Goal: Book appointment/travel/reservation

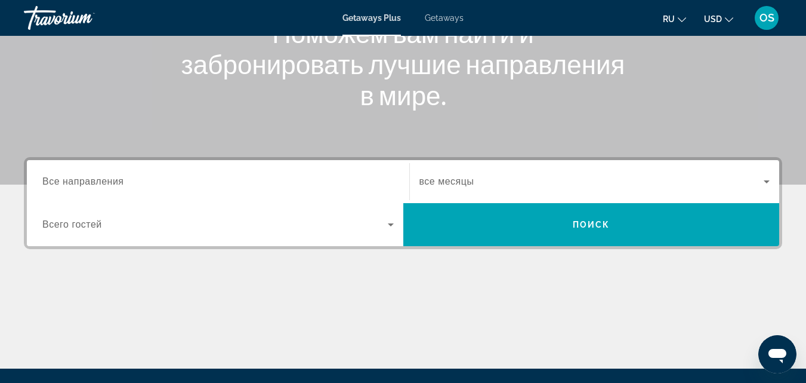
scroll to position [186, 0]
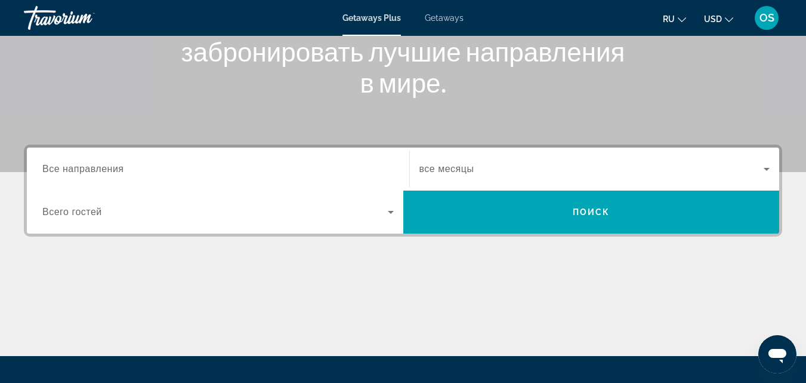
click at [374, 171] on input "Destination Все направления" at bounding box center [218, 169] width 352 height 14
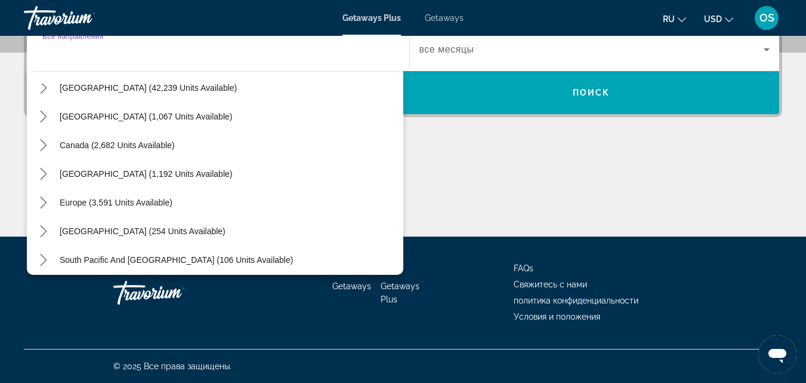
scroll to position [0, 0]
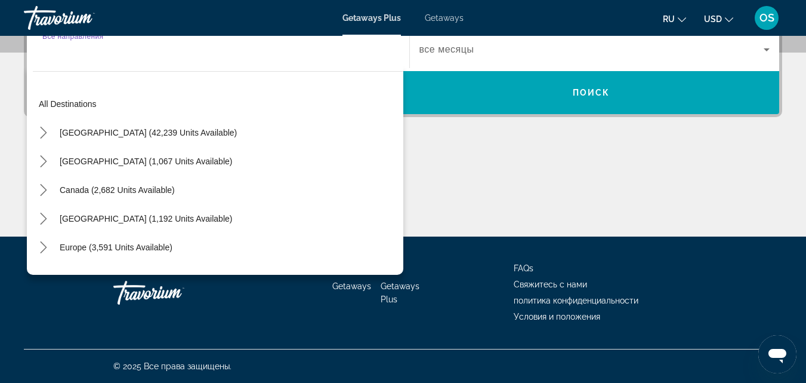
click at [53, 53] on input "Destination Все направления" at bounding box center [218, 50] width 352 height 14
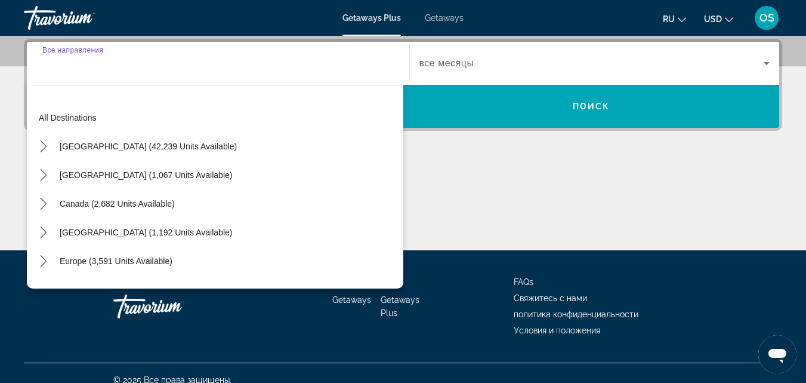
click at [104, 68] on input "Destination Все направления" at bounding box center [218, 64] width 352 height 14
click at [132, 200] on span "Canada (2,682 units available)" at bounding box center [117, 204] width 115 height 10
type input "**********"
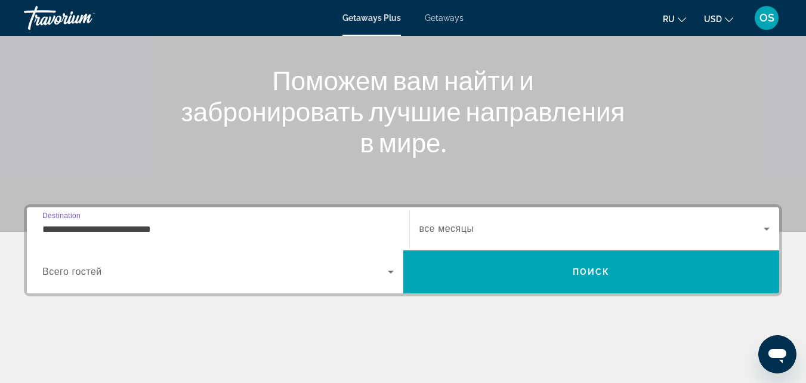
scroll to position [113, 0]
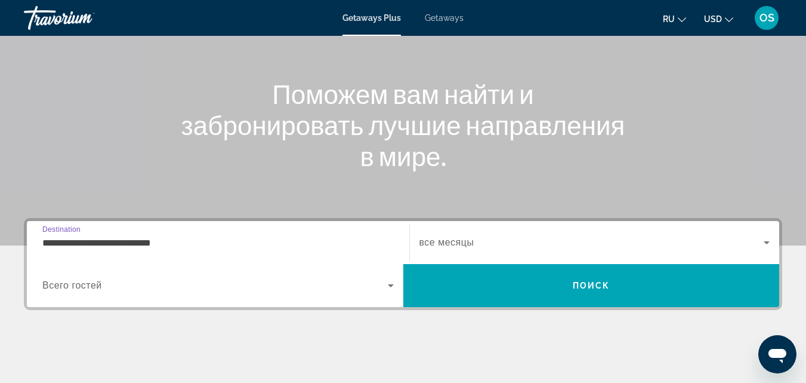
click at [393, 280] on icon "Search widget" at bounding box center [391, 285] width 14 height 14
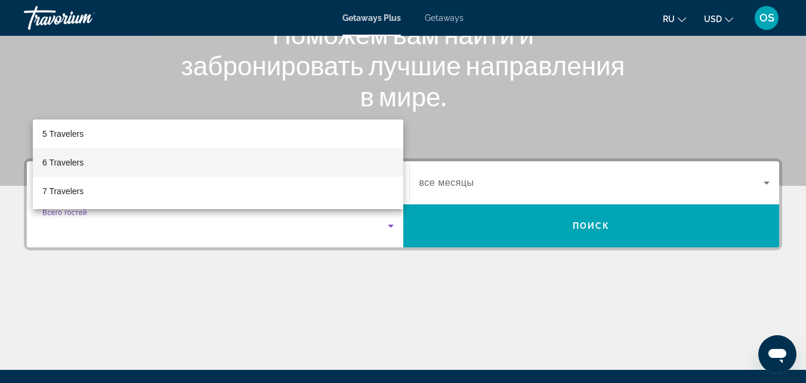
scroll to position [60, 0]
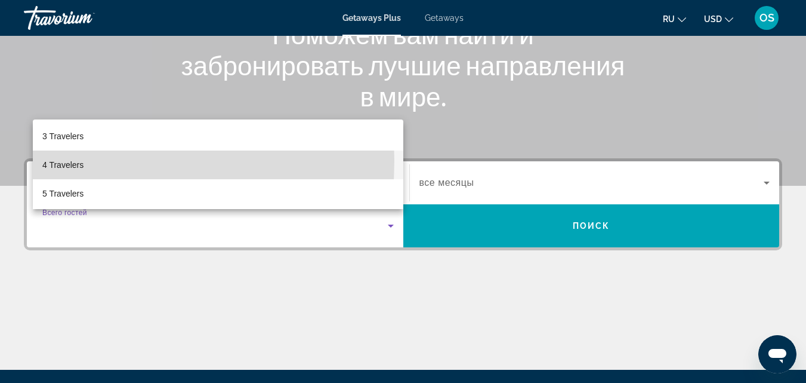
click at [58, 160] on span "4 Travelers" at bounding box center [62, 165] width 41 height 14
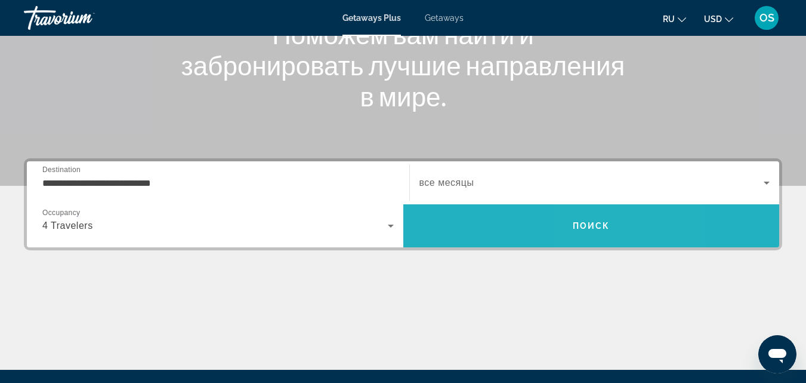
click at [594, 222] on span "Поиск" at bounding box center [592, 226] width 38 height 10
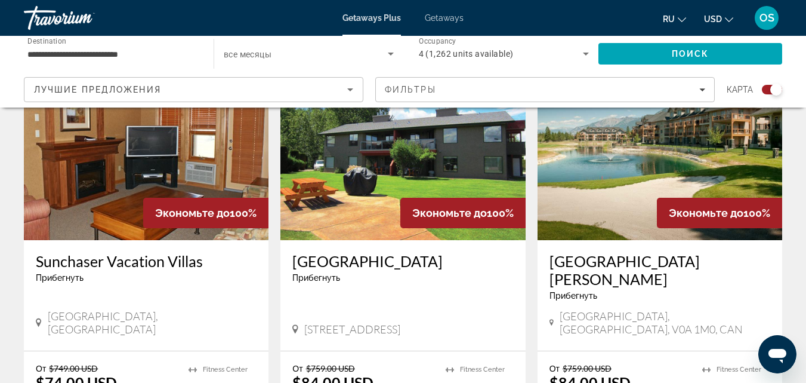
scroll to position [1373, 0]
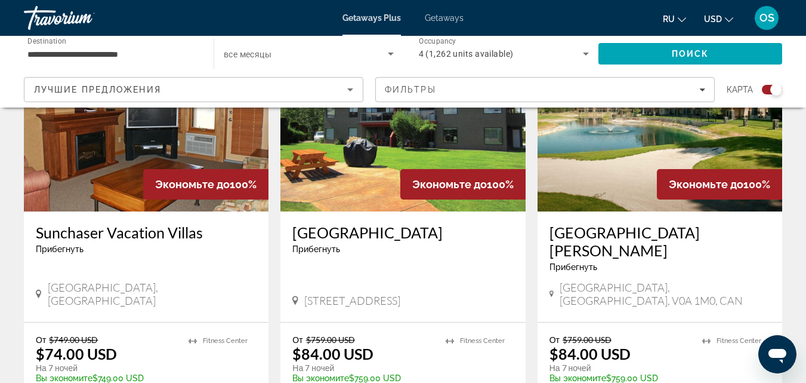
click at [650, 134] on img "Main content" at bounding box center [660, 115] width 245 height 191
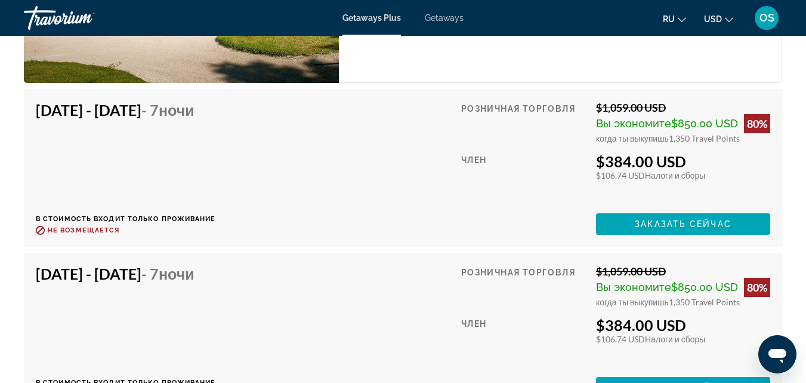
scroll to position [3461, 0]
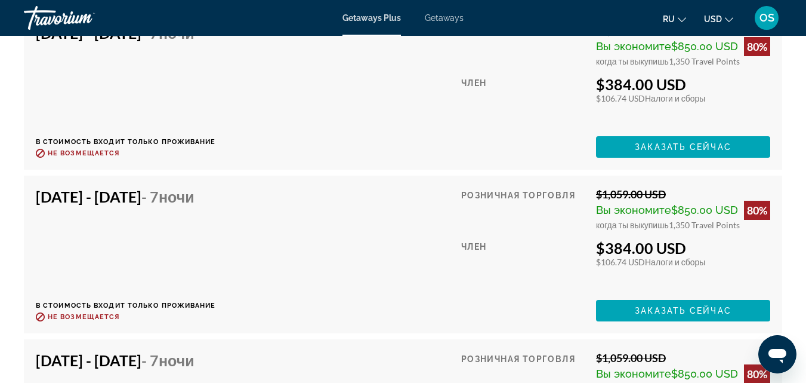
click at [729, 17] on icon "Change currency" at bounding box center [729, 20] width 8 height 8
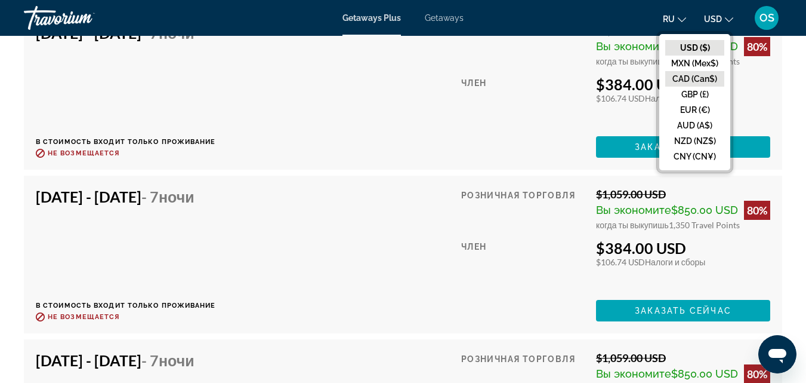
click at [690, 76] on button "CAD (Can$)" at bounding box center [694, 79] width 59 height 16
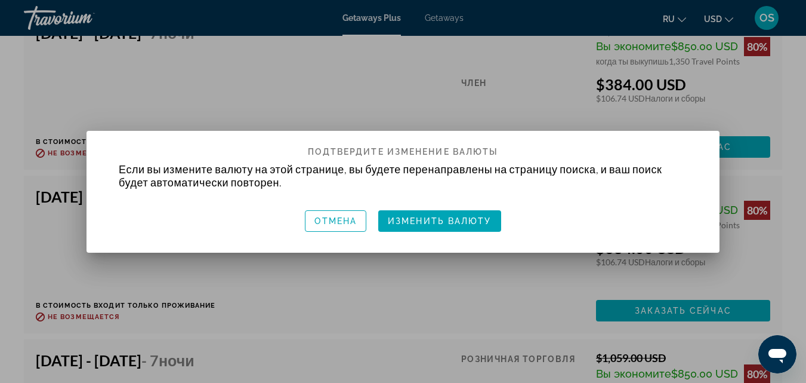
scroll to position [0, 0]
click at [437, 216] on span "Изменить валюту" at bounding box center [440, 221] width 104 height 10
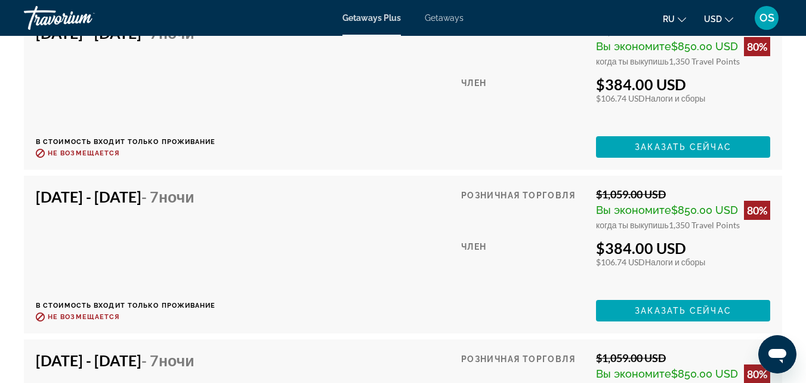
scroll to position [3461, 0]
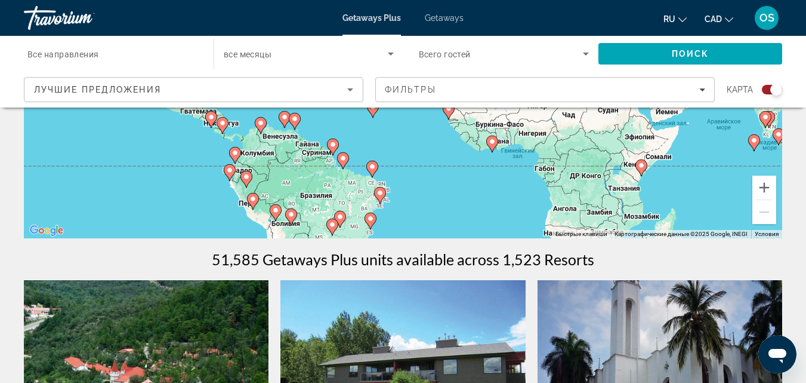
scroll to position [239, 0]
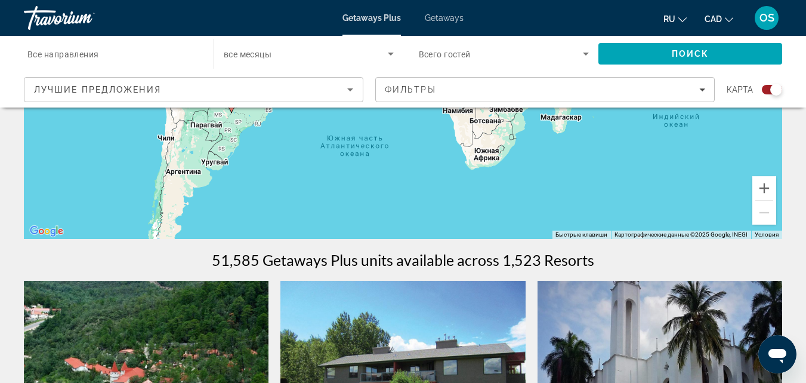
drag, startPoint x: 693, startPoint y: 190, endPoint x: 593, endPoint y: 66, distance: 159.5
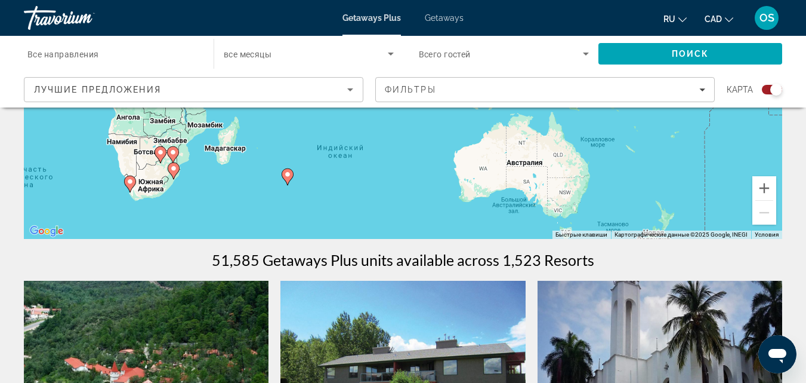
drag, startPoint x: 691, startPoint y: 167, endPoint x: 355, endPoint y: 198, distance: 337.5
click at [355, 198] on div "Чтобы активировать перетаскивание с помощью клавиатуры, нажмите Alt + Ввод. Пос…" at bounding box center [403, 60] width 759 height 358
click at [592, 164] on image "Main content" at bounding box center [589, 162] width 7 height 7
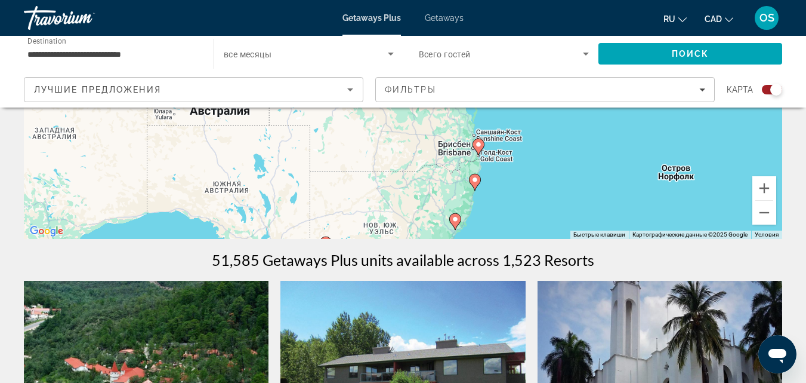
drag, startPoint x: 496, startPoint y: 144, endPoint x: 573, endPoint y: 242, distance: 124.5
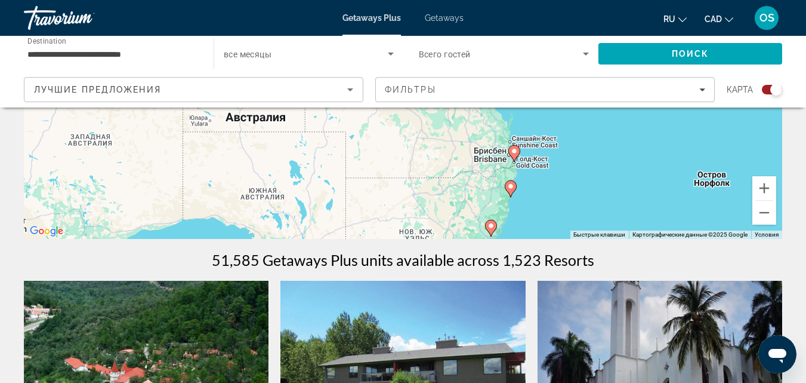
drag, startPoint x: 557, startPoint y: 140, endPoint x: 593, endPoint y: 148, distance: 36.8
click at [593, 148] on div "Чтобы активировать перетаскивание с помощью клавиатуры, нажмите Alt + Ввод. Пос…" at bounding box center [403, 60] width 759 height 358
click at [514, 153] on image "Main content" at bounding box center [514, 150] width 7 height 7
type input "**********"
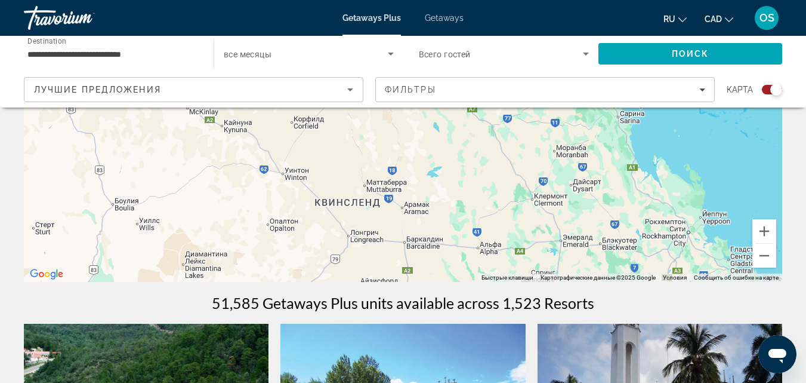
scroll to position [179, 0]
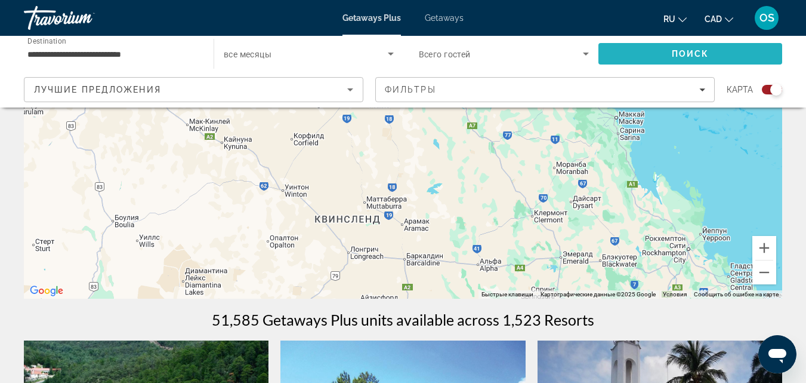
click at [697, 47] on span "Search" at bounding box center [691, 53] width 184 height 29
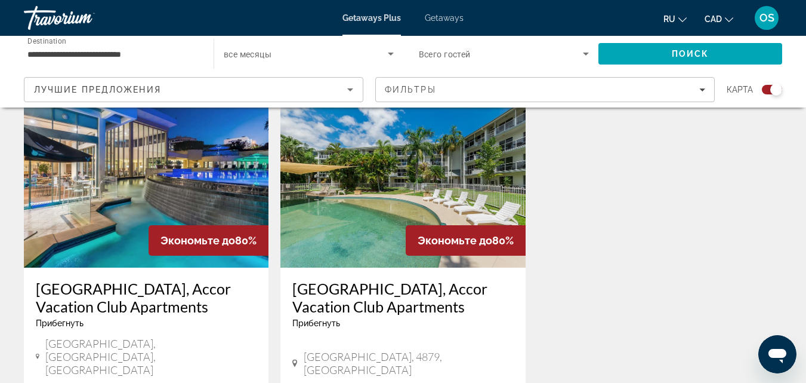
scroll to position [418, 0]
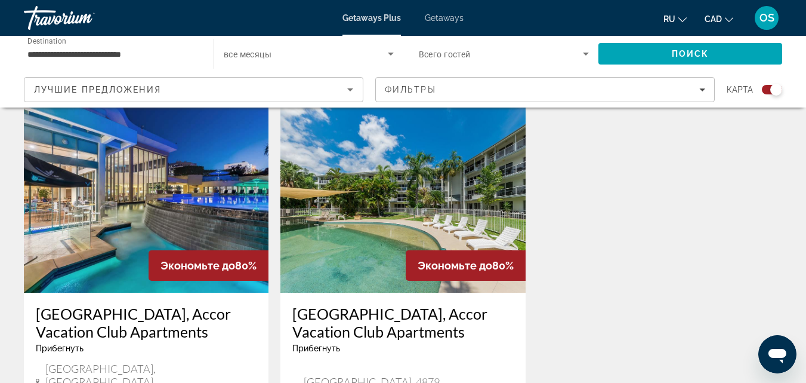
click at [373, 209] on img "Main content" at bounding box center [402, 196] width 245 height 191
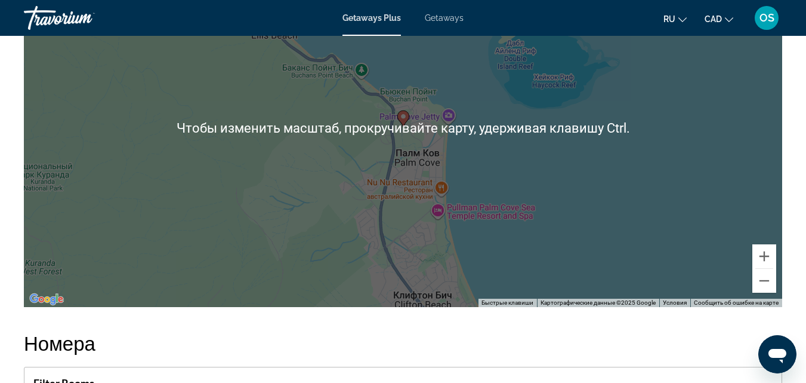
scroll to position [1783, 0]
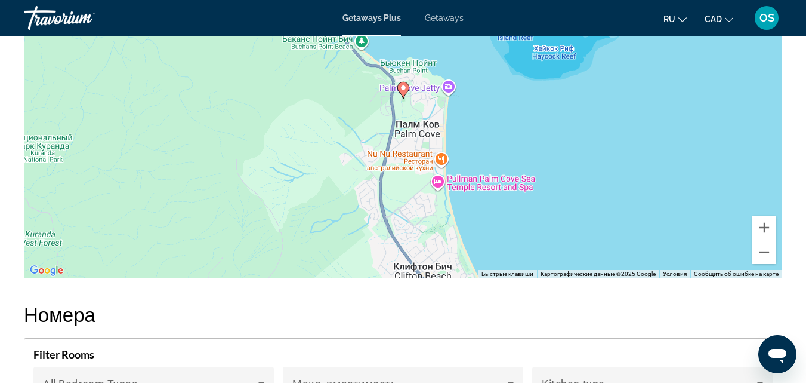
click at [428, 136] on div "Чтобы активировать перетаскивание с помощью клавиатуры, нажмите Alt + Ввод. Пос…" at bounding box center [403, 99] width 759 height 358
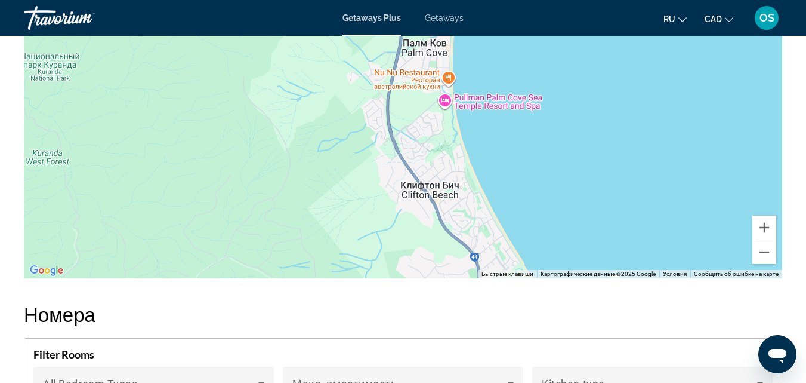
drag, startPoint x: 431, startPoint y: 223, endPoint x: 439, endPoint y: 141, distance: 82.2
click at [439, 141] on div "Чтобы активировать перетаскивание с помощью клавиатуры, нажмите Alt + Ввод. Пос…" at bounding box center [403, 99] width 759 height 358
click at [766, 248] on button "Уменьшить" at bounding box center [765, 252] width 24 height 24
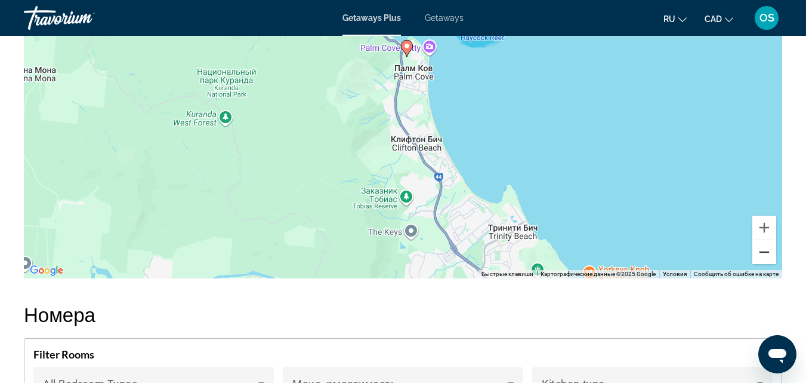
click at [766, 248] on button "Уменьшить" at bounding box center [765, 252] width 24 height 24
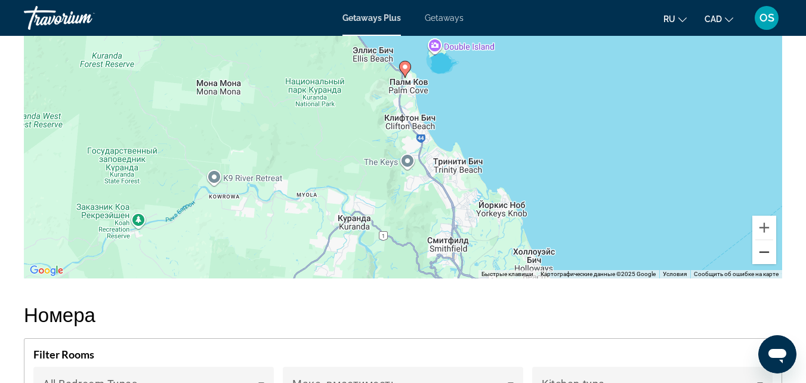
click at [765, 248] on button "Уменьшить" at bounding box center [765, 252] width 24 height 24
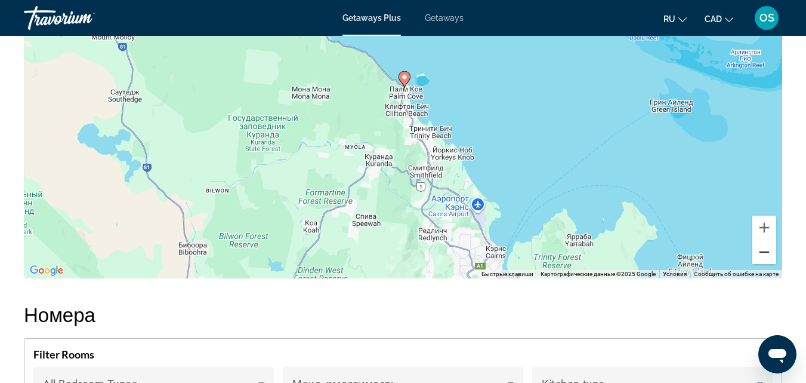
click at [762, 248] on button "Уменьшить" at bounding box center [765, 252] width 24 height 24
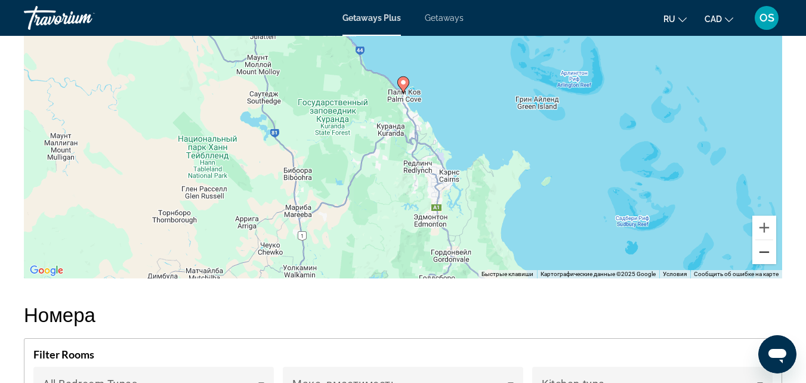
click at [762, 248] on button "Уменьшить" at bounding box center [765, 252] width 24 height 24
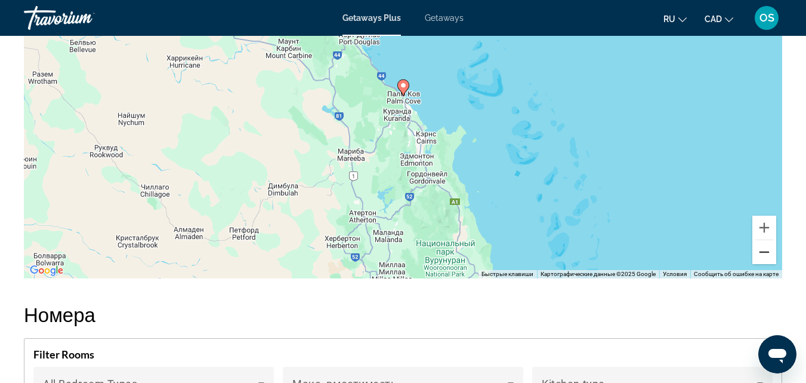
click at [762, 248] on button "Уменьшить" at bounding box center [765, 252] width 24 height 24
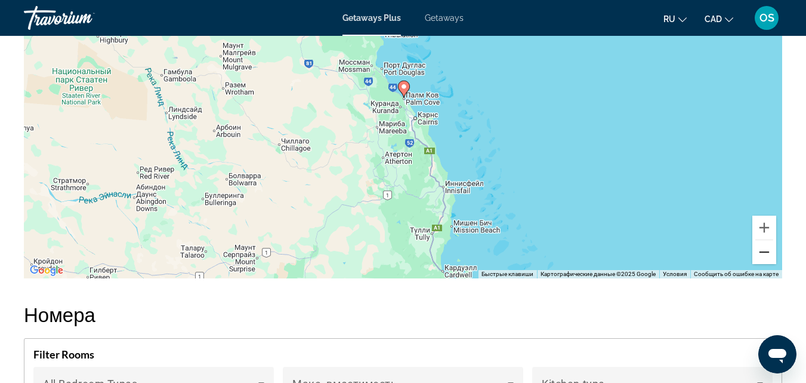
click at [762, 248] on button "Уменьшить" at bounding box center [765, 252] width 24 height 24
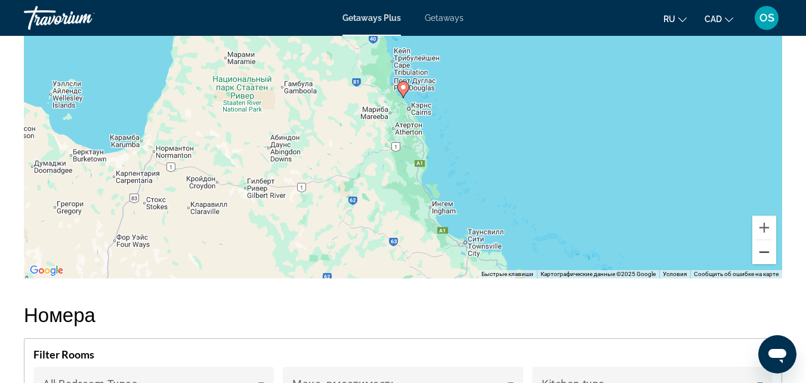
click at [762, 248] on button "Уменьшить" at bounding box center [765, 252] width 24 height 24
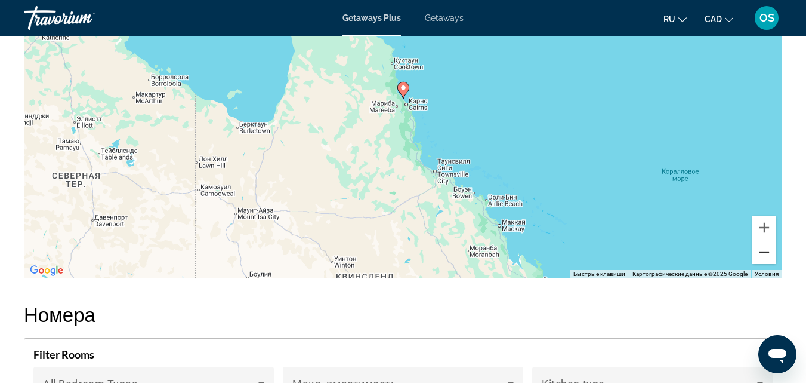
click at [762, 248] on button "Уменьшить" at bounding box center [765, 252] width 24 height 24
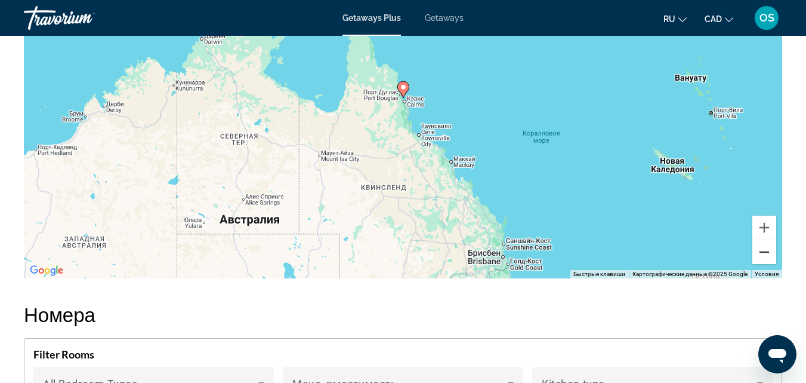
click at [762, 248] on button "Уменьшить" at bounding box center [765, 252] width 24 height 24
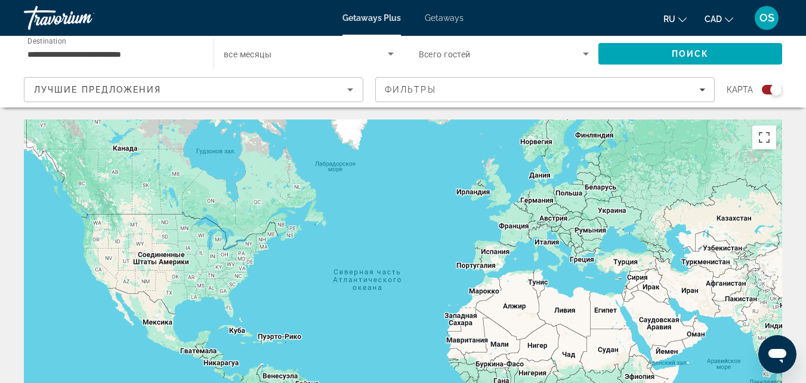
click at [135, 177] on div "Main content" at bounding box center [403, 298] width 759 height 358
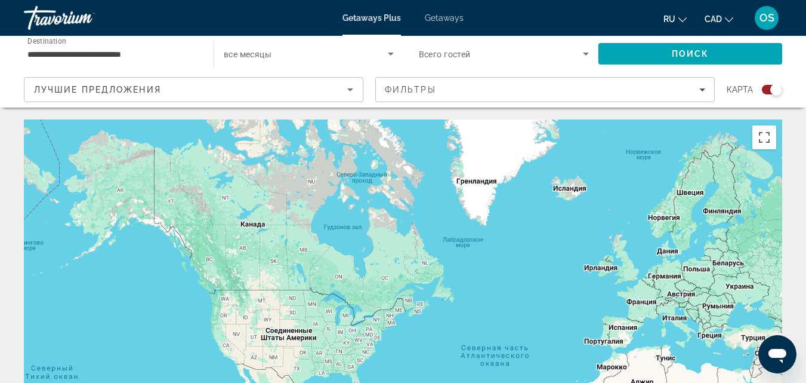
drag, startPoint x: 137, startPoint y: 177, endPoint x: 267, endPoint y: 252, distance: 150.6
click at [267, 252] on div "Main content" at bounding box center [403, 298] width 759 height 358
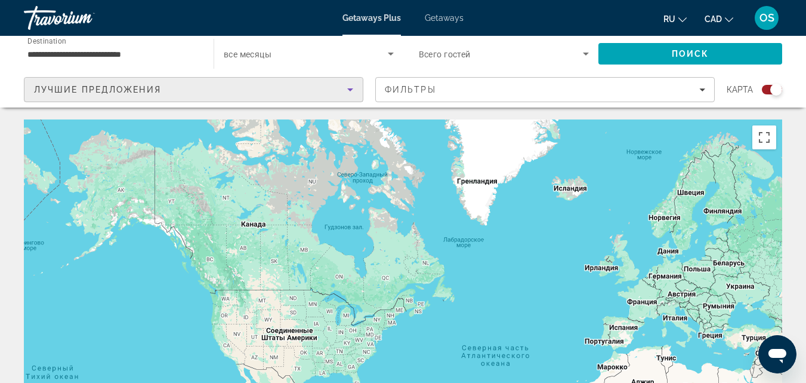
click at [346, 85] on icon "Sort by" at bounding box center [350, 89] width 14 height 14
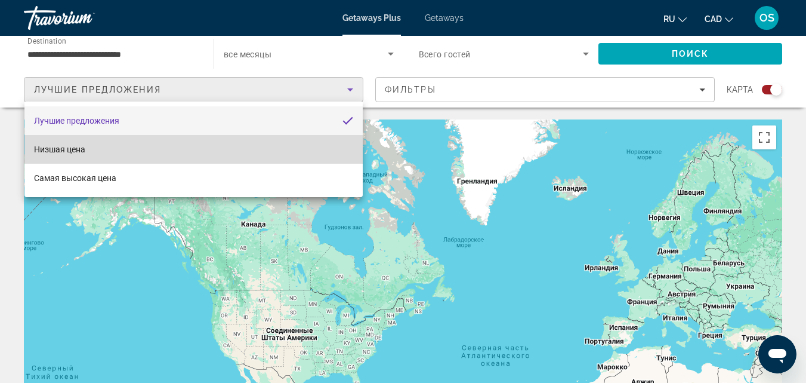
click at [67, 150] on span "Низшая цена" at bounding box center [59, 149] width 51 height 10
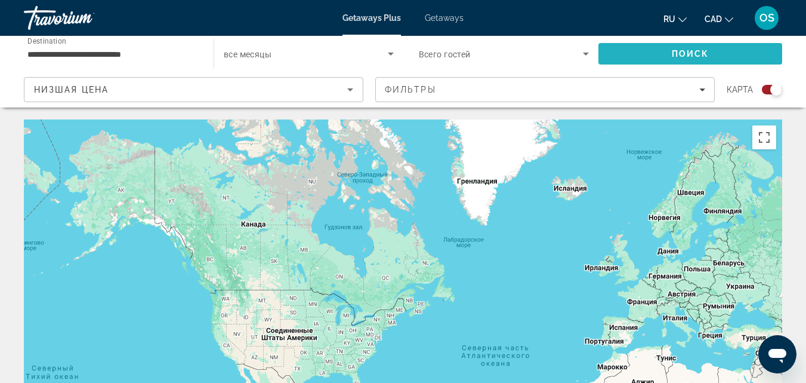
click at [695, 54] on span "Поиск" at bounding box center [691, 54] width 38 height 10
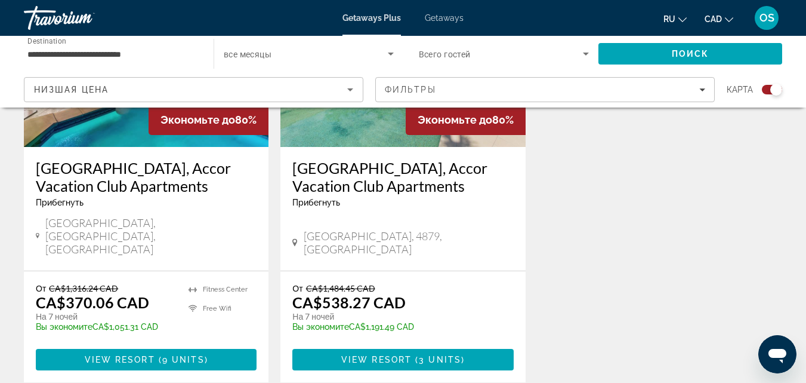
scroll to position [477, 0]
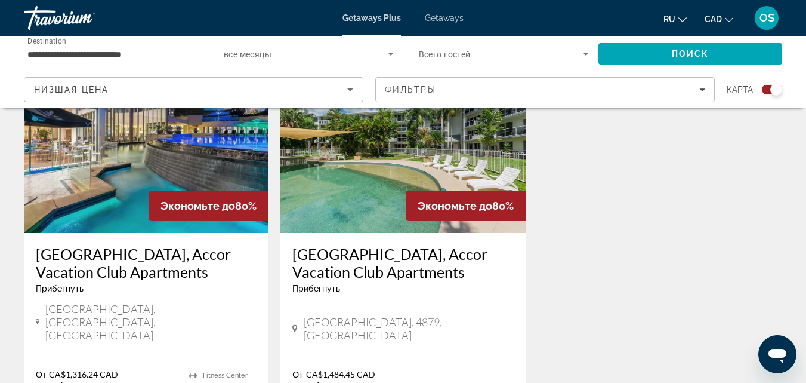
click at [175, 141] on img "Main content" at bounding box center [146, 137] width 245 height 191
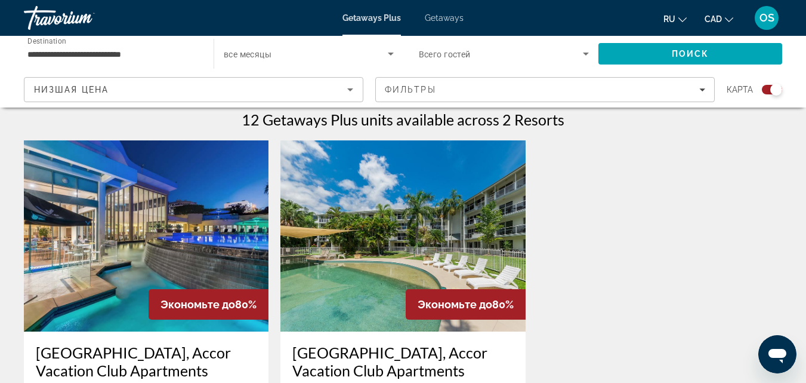
scroll to position [358, 0]
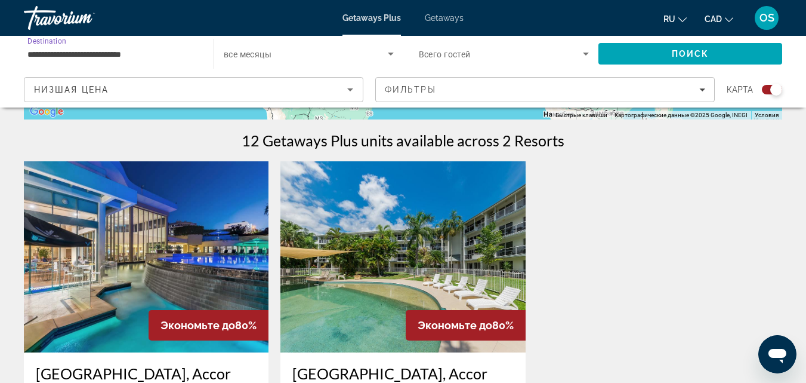
click at [152, 47] on input "**********" at bounding box center [112, 54] width 171 height 14
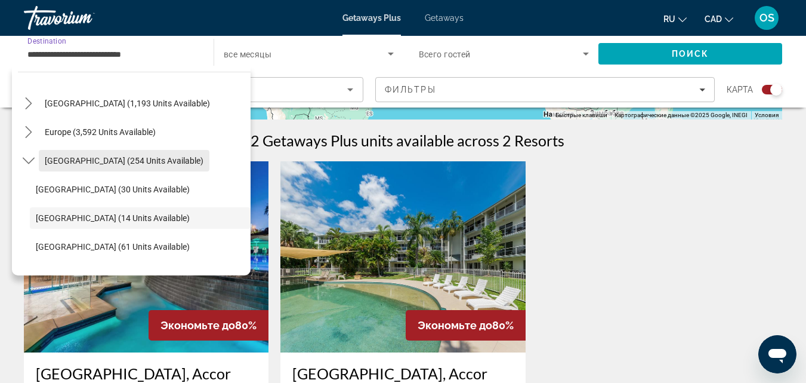
scroll to position [97, 0]
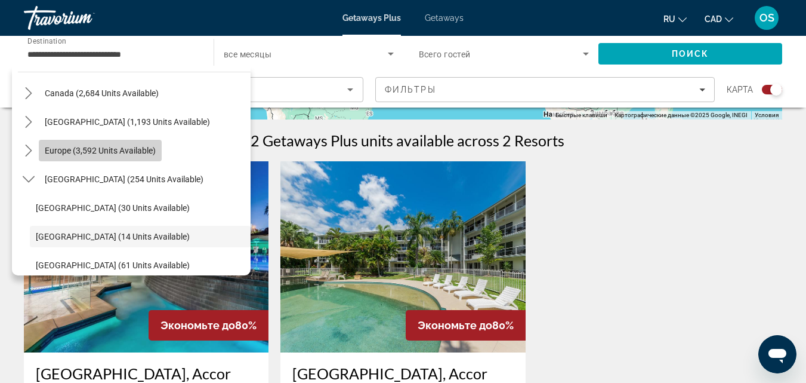
click at [61, 150] on span "Europe (3,592 units available)" at bounding box center [100, 151] width 111 height 10
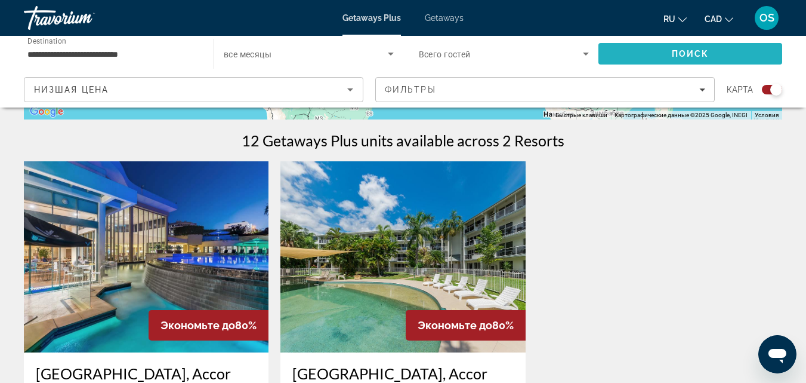
click at [699, 47] on span "Search" at bounding box center [691, 53] width 184 height 29
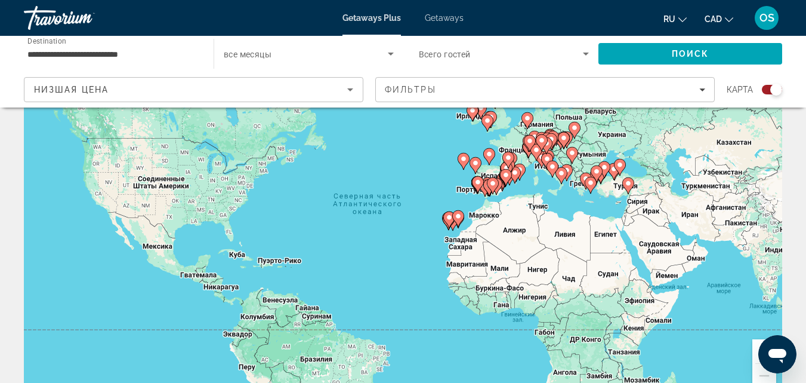
scroll to position [60, 0]
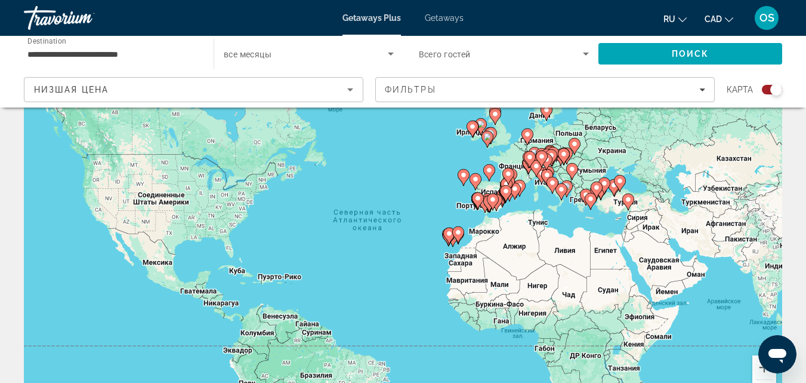
click at [144, 52] on input "**********" at bounding box center [112, 54] width 171 height 14
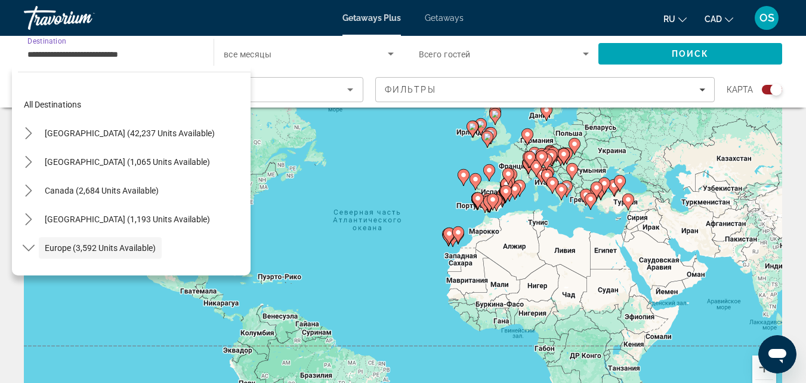
scroll to position [71, 0]
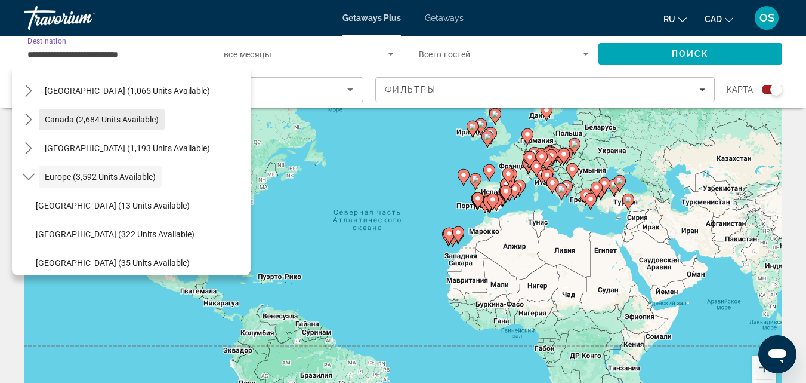
click at [71, 118] on span "Canada (2,684 units available)" at bounding box center [102, 120] width 114 height 10
type input "**********"
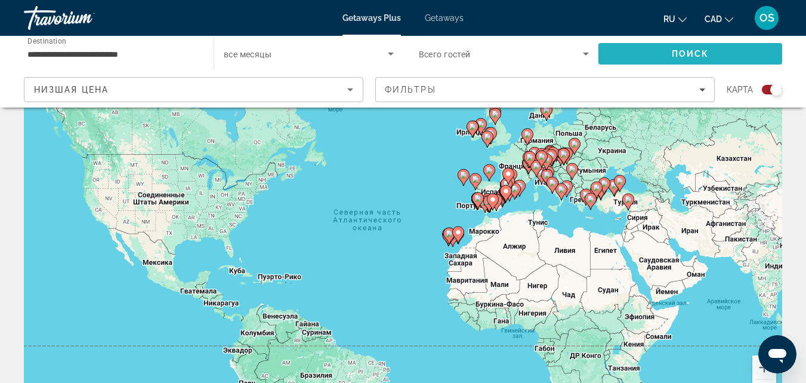
click at [685, 53] on span "Поиск" at bounding box center [691, 54] width 38 height 10
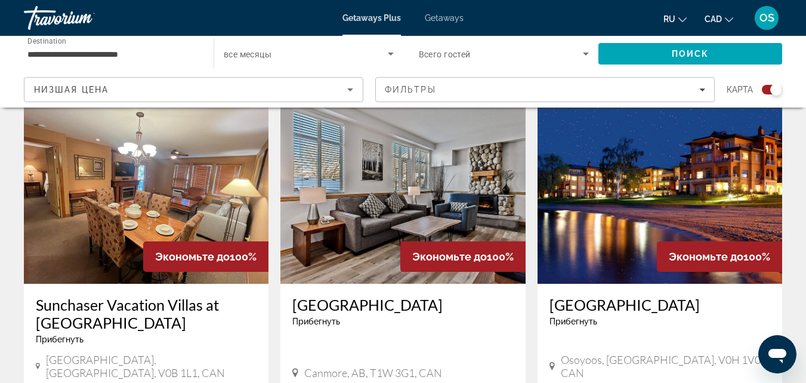
scroll to position [1731, 0]
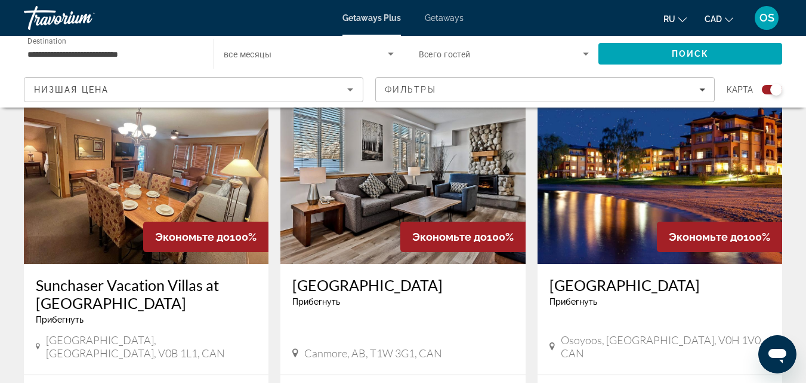
click at [418, 158] on img "Main content" at bounding box center [402, 168] width 245 height 191
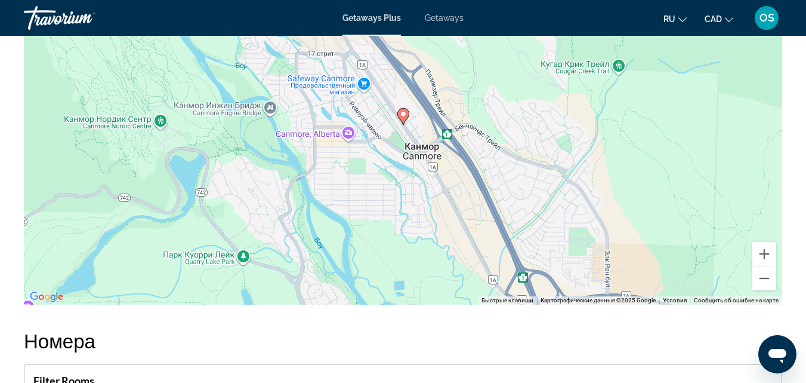
scroll to position [1671, 0]
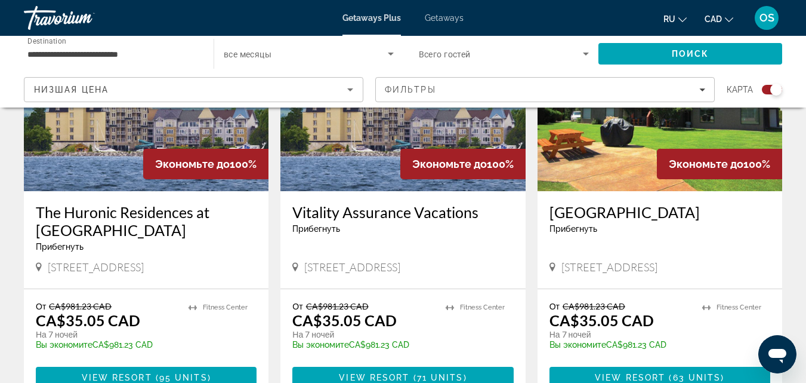
scroll to position [1015, 0]
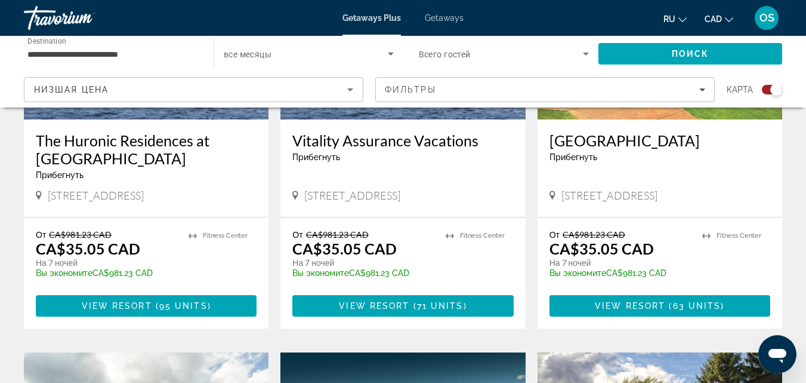
click at [170, 144] on h3 "The Huronic Residences at [GEOGRAPHIC_DATA]" at bounding box center [146, 149] width 221 height 36
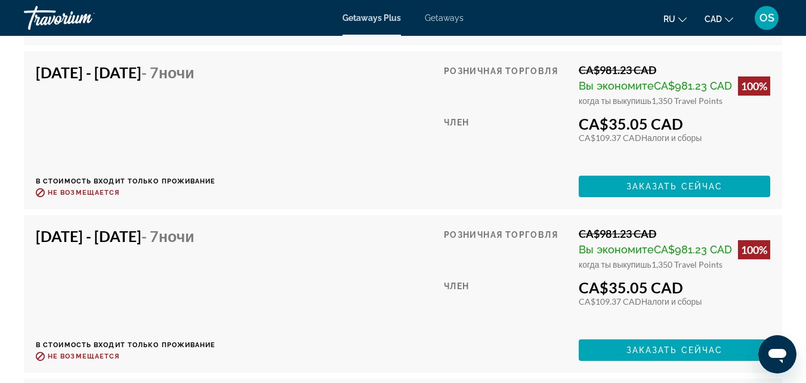
scroll to position [2924, 0]
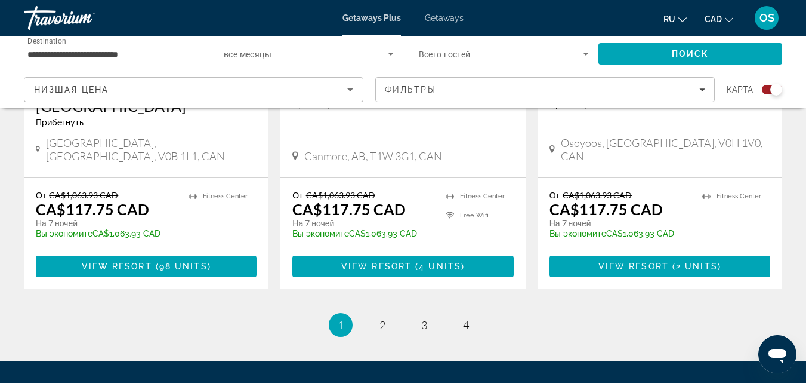
scroll to position [1969, 0]
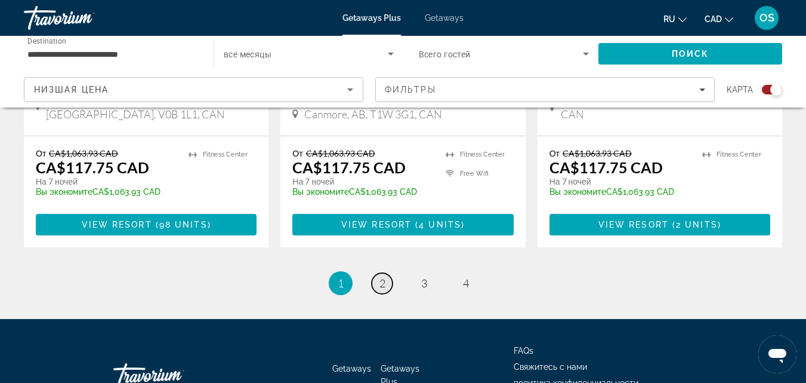
click at [380, 276] on span "2" at bounding box center [383, 282] width 6 height 13
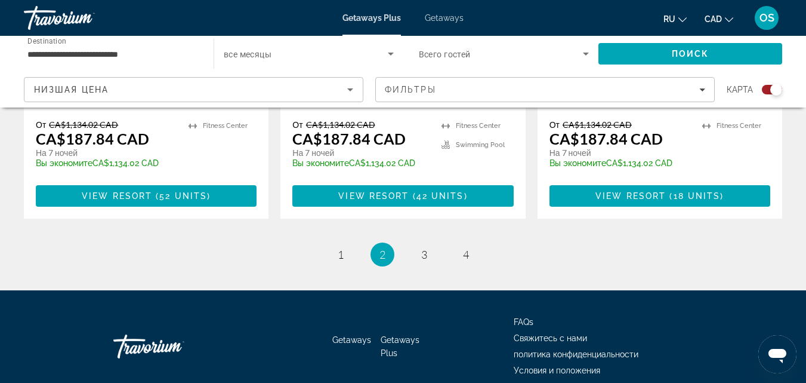
scroll to position [2025, 0]
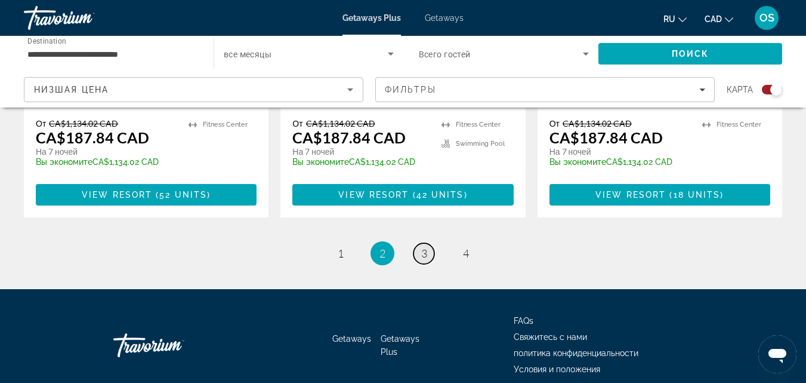
click at [425, 246] on span "3" at bounding box center [424, 252] width 6 height 13
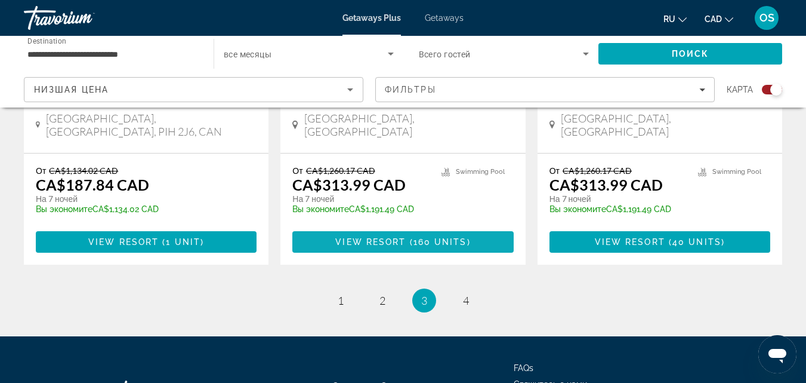
scroll to position [2008, 0]
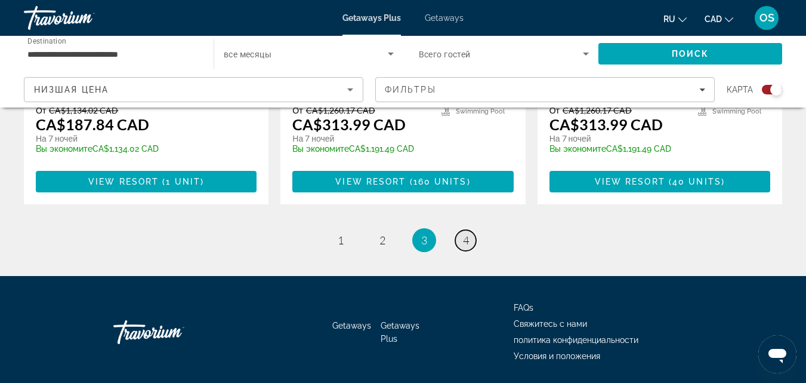
click at [465, 233] on span "4" at bounding box center [466, 239] width 6 height 13
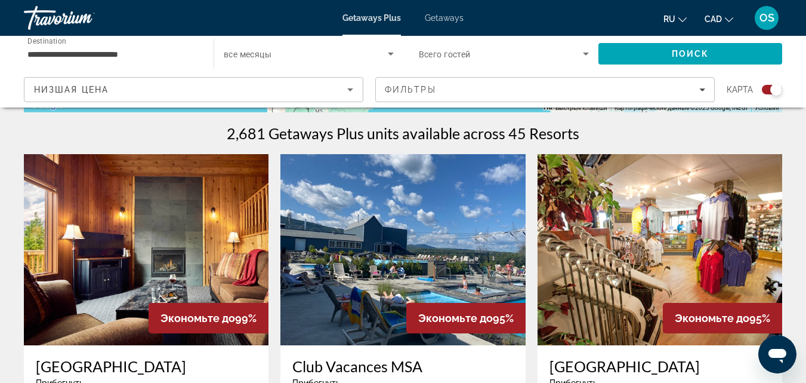
scroll to position [358, 0]
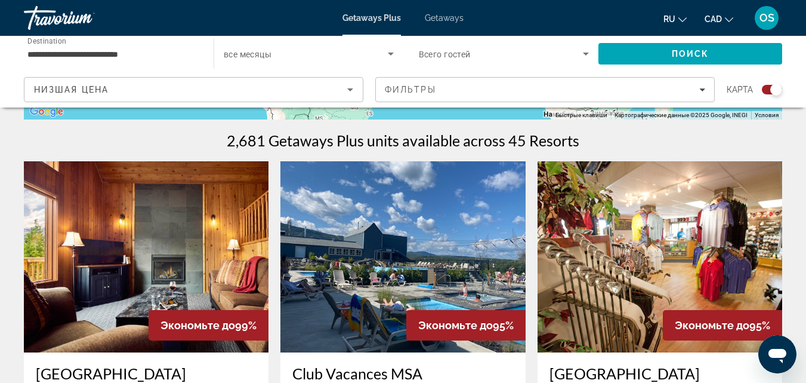
click at [153, 251] on img "Main content" at bounding box center [146, 256] width 245 height 191
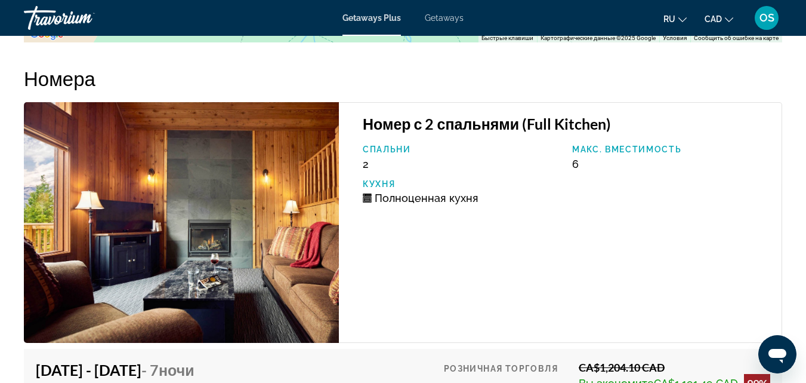
scroll to position [2148, 0]
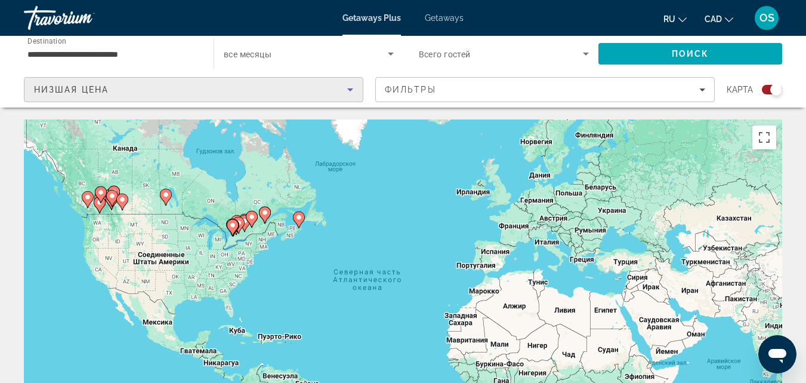
click at [132, 87] on div "Низшая цена" at bounding box center [190, 89] width 313 height 14
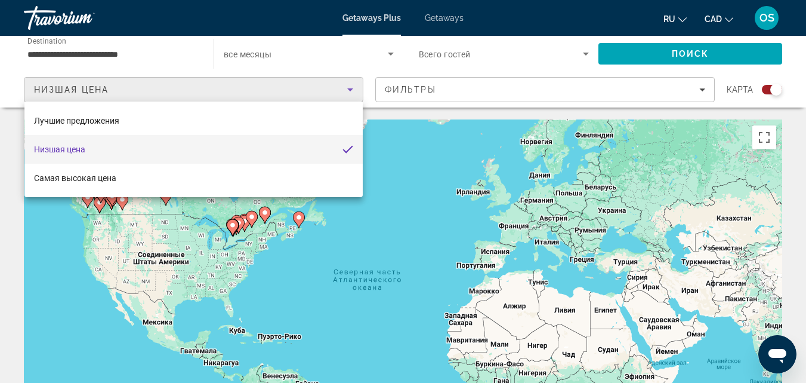
click at [127, 51] on div at bounding box center [403, 191] width 806 height 383
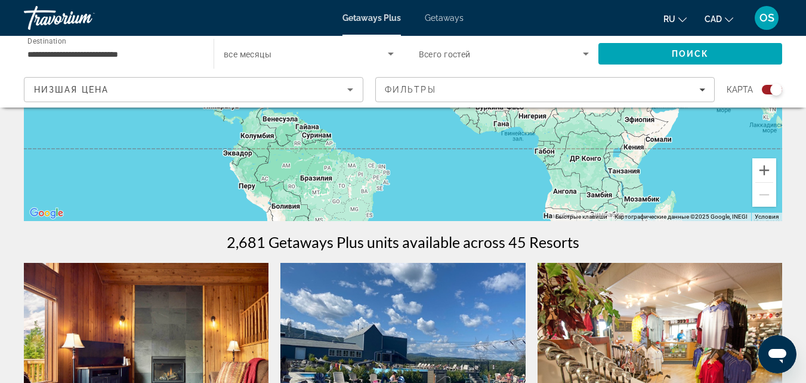
scroll to position [239, 0]
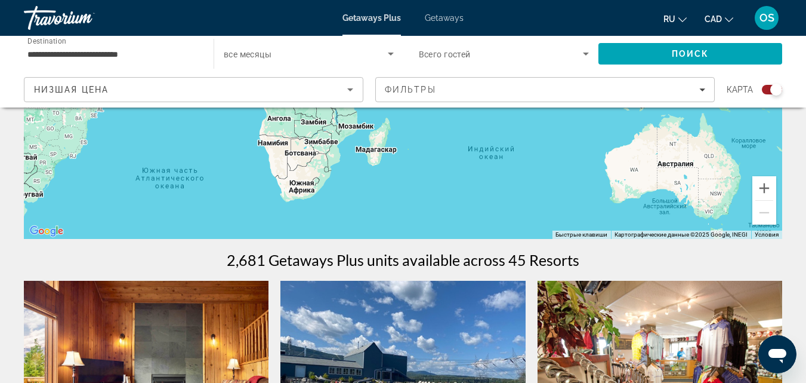
drag, startPoint x: 607, startPoint y: 169, endPoint x: 319, endPoint y: 78, distance: 302.0
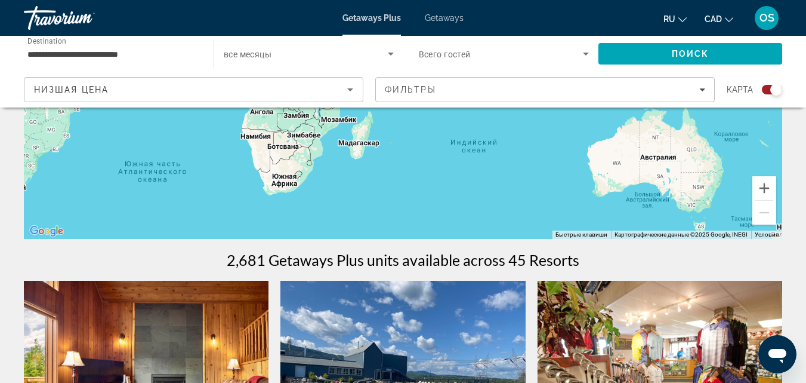
click at [658, 166] on div "Main content" at bounding box center [403, 60] width 759 height 358
click at [656, 164] on div "Main content" at bounding box center [403, 60] width 759 height 358
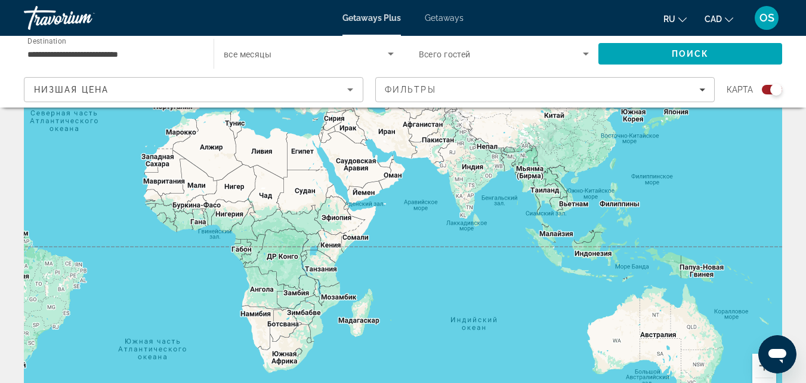
scroll to position [0, 0]
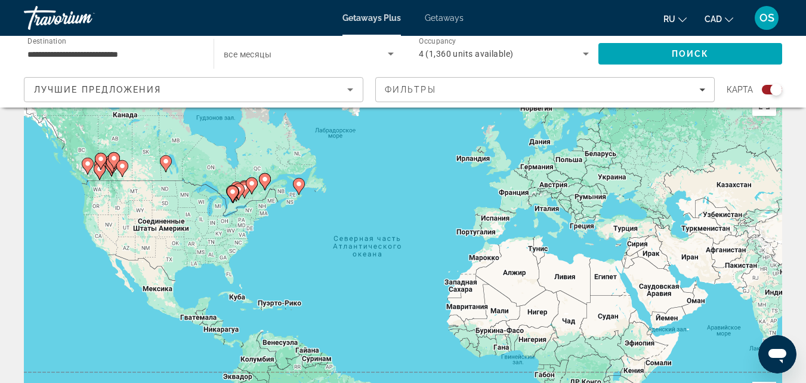
scroll to position [119, 0]
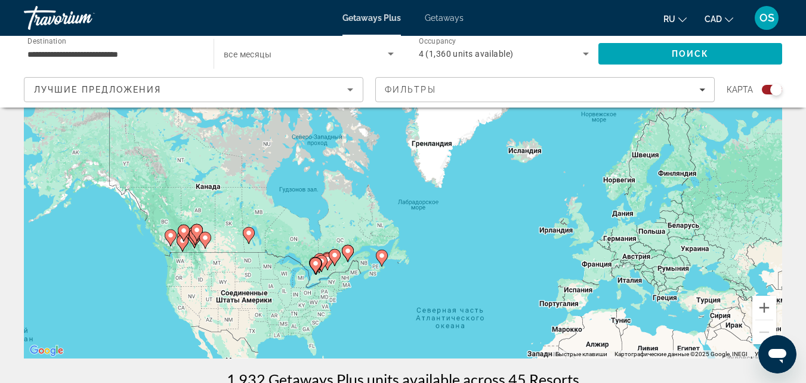
drag, startPoint x: 361, startPoint y: 183, endPoint x: 446, endPoint y: 340, distance: 179.2
click at [446, 340] on div "Чтобы активировать перетаскивание с помощью клавиатуры, нажмите Alt + Ввод. Пос…" at bounding box center [403, 179] width 759 height 358
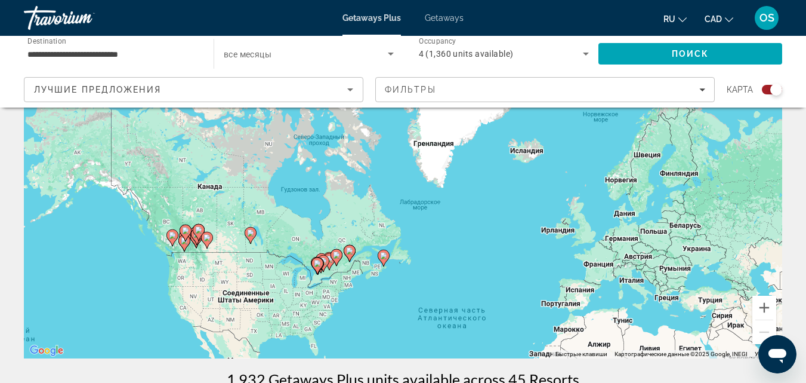
click at [171, 223] on div "Чтобы активировать перетаскивание с помощью клавиатуры, нажмите Alt + Ввод. Пос…" at bounding box center [403, 179] width 759 height 358
click at [772, 306] on button "Увеличить" at bounding box center [765, 307] width 24 height 24
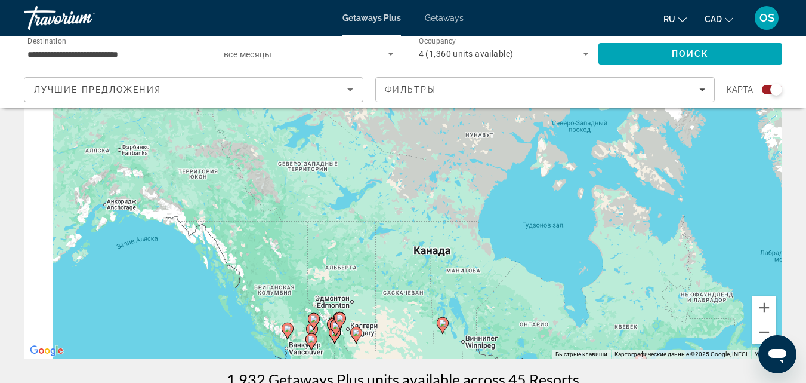
drag, startPoint x: 141, startPoint y: 281, endPoint x: 470, endPoint y: 308, distance: 329.9
click at [470, 308] on div "Чтобы активировать перетаскивание с помощью клавиатуры, нажмите Alt + Ввод. Пос…" at bounding box center [403, 179] width 759 height 358
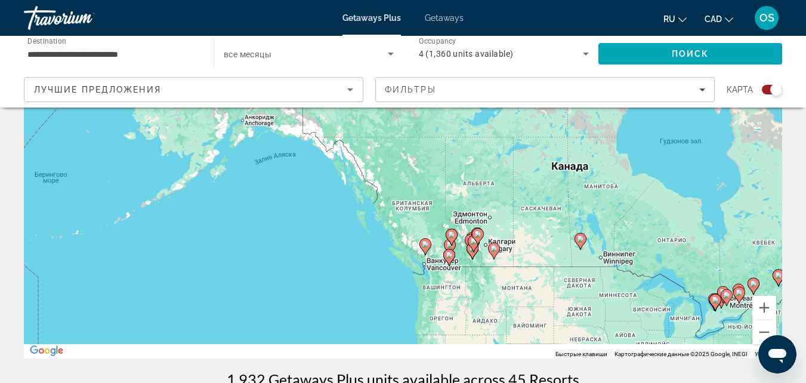
drag, startPoint x: 384, startPoint y: 280, endPoint x: 494, endPoint y: 195, distance: 139.4
click at [494, 195] on div "Чтобы активировать перетаскивание с помощью клавиатуры, нажмите Alt + Ввод. Пос…" at bounding box center [403, 179] width 759 height 358
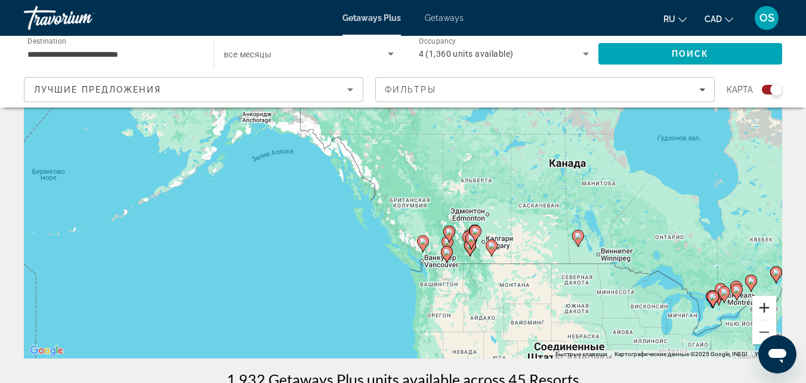
click at [764, 312] on button "Увеличить" at bounding box center [765, 307] width 24 height 24
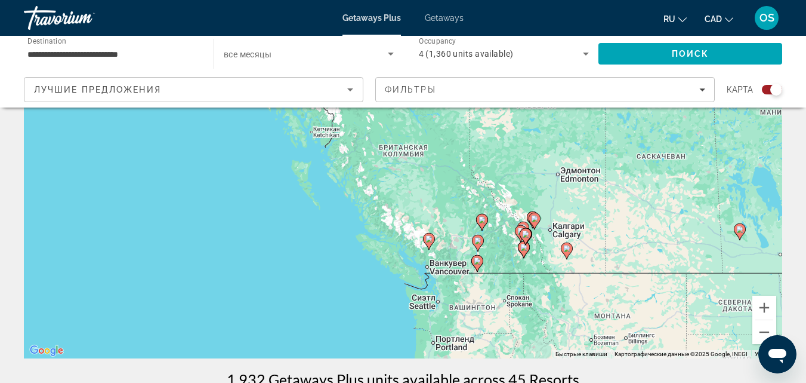
drag, startPoint x: 502, startPoint y: 263, endPoint x: 488, endPoint y: 182, distance: 82.5
click at [488, 182] on div "Чтобы активировать перетаскивание с помощью клавиатуры, нажмите Alt + Ввод. Пос…" at bounding box center [403, 179] width 759 height 358
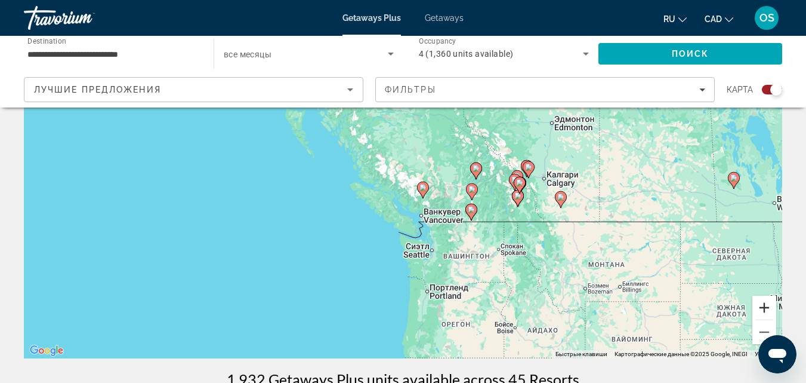
click at [760, 308] on button "Увеличить" at bounding box center [765, 307] width 24 height 24
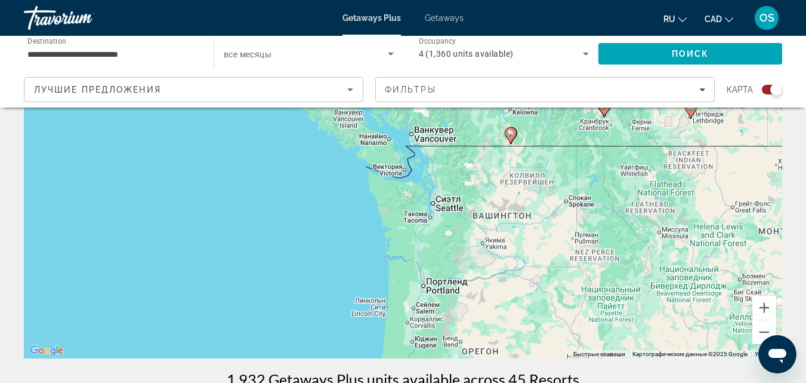
drag, startPoint x: 647, startPoint y: 296, endPoint x: 619, endPoint y: 188, distance: 111.6
click at [619, 188] on div "Чтобы активировать перетаскивание с помощью клавиатуры, нажмите Alt + Ввод. Пос…" at bounding box center [403, 179] width 759 height 358
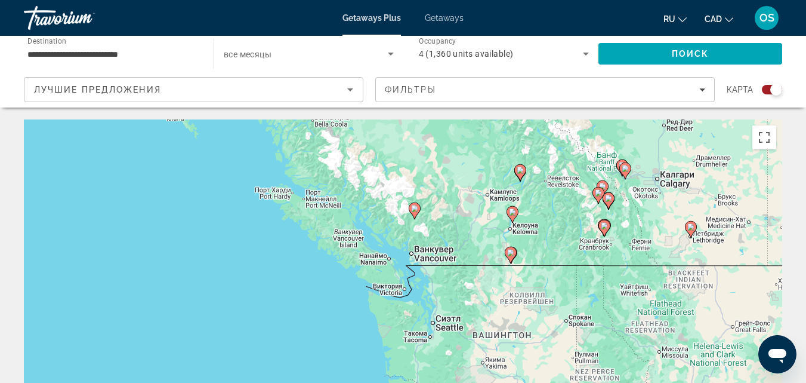
click at [349, 244] on div "Чтобы активировать перетаскивание с помощью клавиатуры, нажмите Alt + Ввод. Пос…" at bounding box center [403, 298] width 759 height 358
